Goal: Navigation & Orientation: Find specific page/section

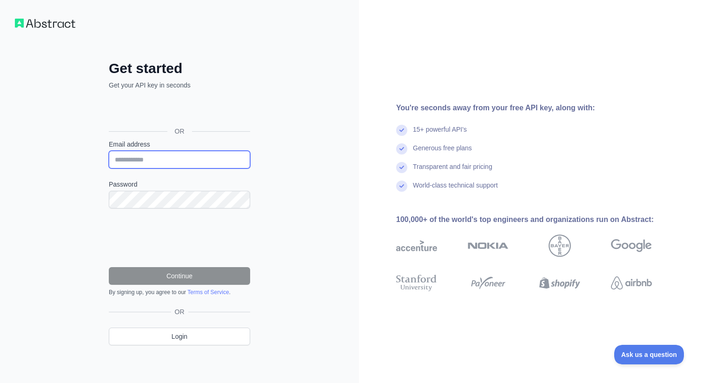
click at [192, 157] on input "Email address" at bounding box center [179, 160] width 141 height 18
type input "**********"
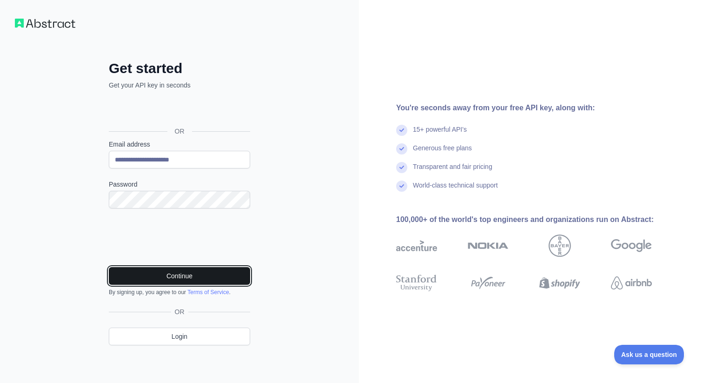
click at [133, 267] on button "Continue" at bounding box center [179, 276] width 141 height 18
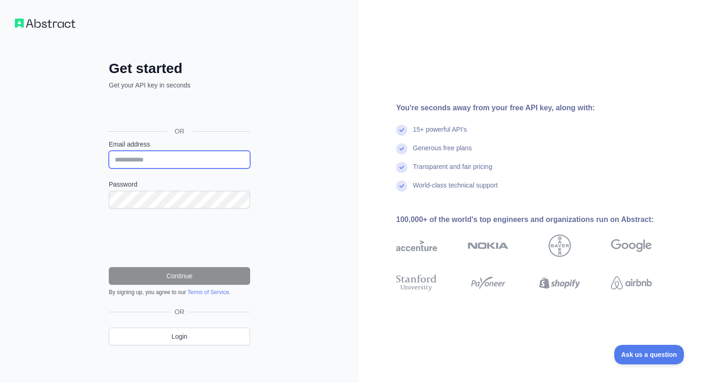
click at [206, 162] on input "Email address" at bounding box center [179, 160] width 141 height 18
type input "**********"
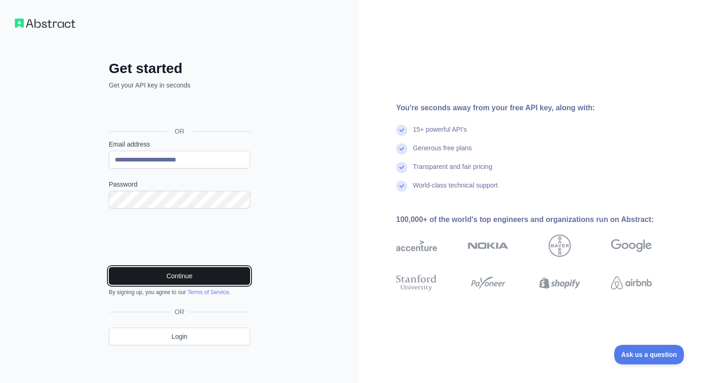
click at [156, 273] on button "Continue" at bounding box center [179, 276] width 141 height 18
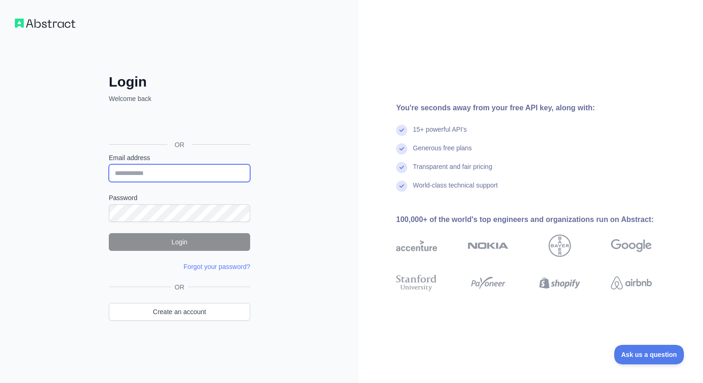
click at [214, 175] on input "Email address" at bounding box center [179, 173] width 141 height 18
type input "**********"
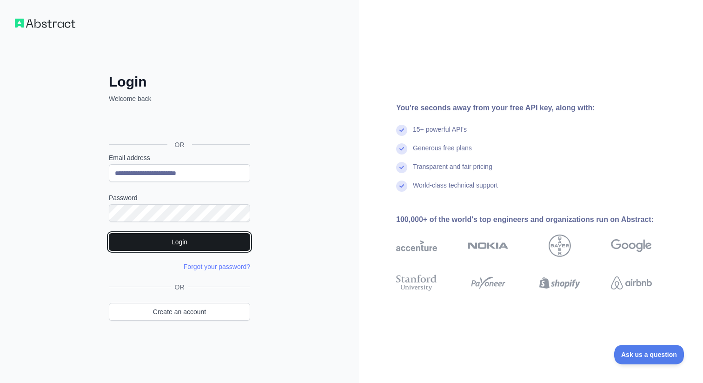
click at [165, 242] on button "Login" at bounding box center [179, 242] width 141 height 18
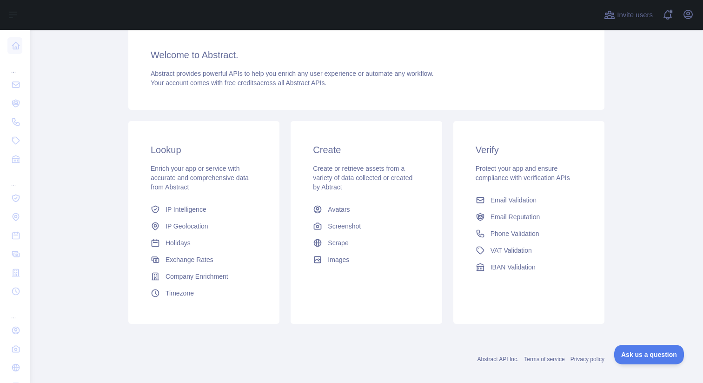
scroll to position [80, 0]
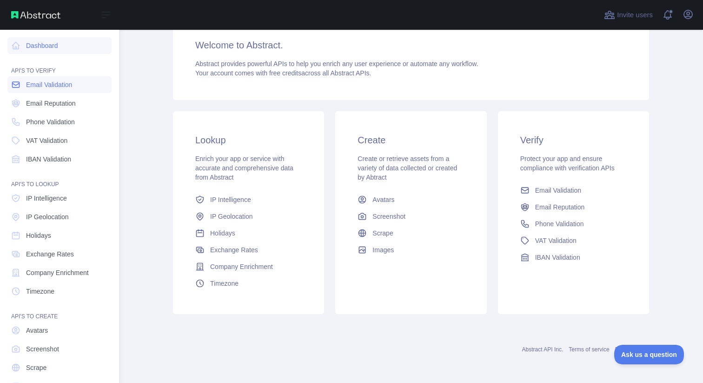
click at [36, 84] on span "Email Validation" at bounding box center [49, 84] width 46 height 9
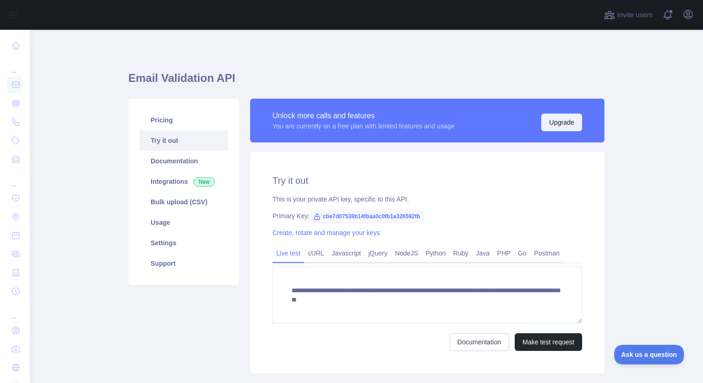
click at [564, 121] on button "Upgrade" at bounding box center [561, 122] width 41 height 18
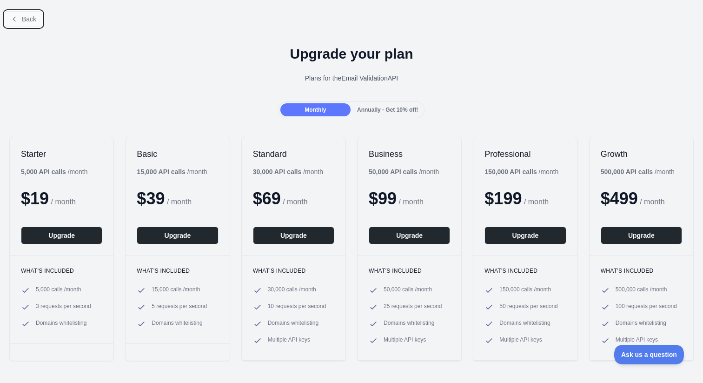
click at [25, 20] on span "Back" at bounding box center [29, 18] width 14 height 7
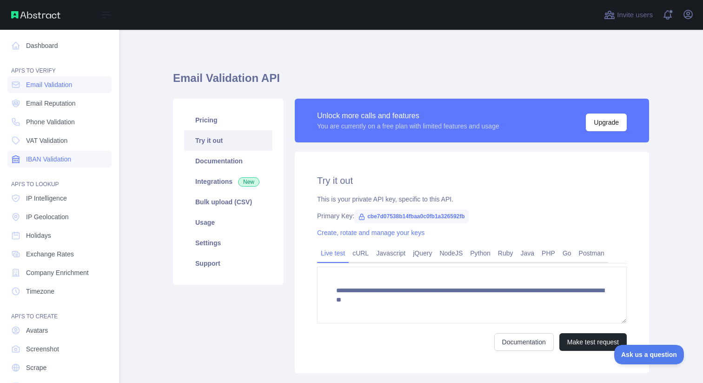
click at [45, 159] on span "IBAN Validation" at bounding box center [48, 158] width 45 height 9
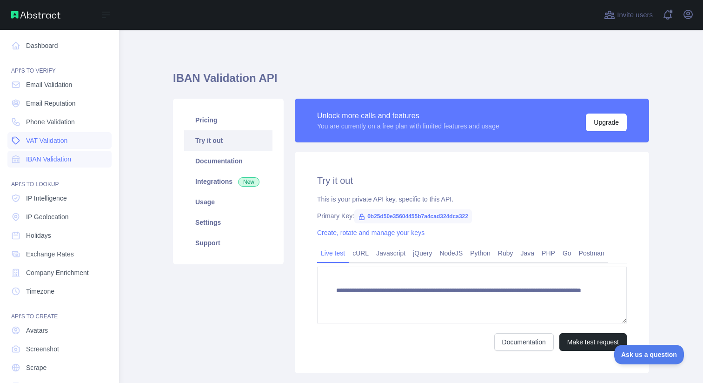
click at [49, 142] on span "VAT Validation" at bounding box center [46, 140] width 41 height 9
click at [49, 169] on div "API'S TO LOOKUP" at bounding box center [59, 178] width 104 height 19
click at [51, 160] on span "IBAN Validation" at bounding box center [48, 158] width 45 height 9
click at [53, 142] on span "VAT Validation" at bounding box center [46, 140] width 41 height 9
click at [55, 128] on link "Phone Validation" at bounding box center [59, 121] width 104 height 17
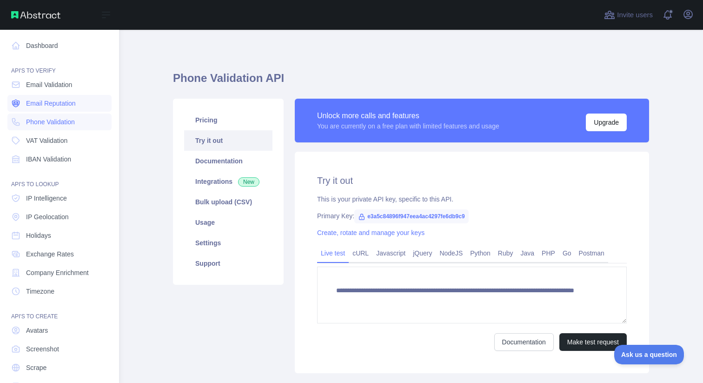
click at [59, 108] on link "Email Reputation" at bounding box center [59, 103] width 104 height 17
click at [63, 83] on span "Email Validation" at bounding box center [49, 84] width 46 height 9
